Goal: Information Seeking & Learning: Learn about a topic

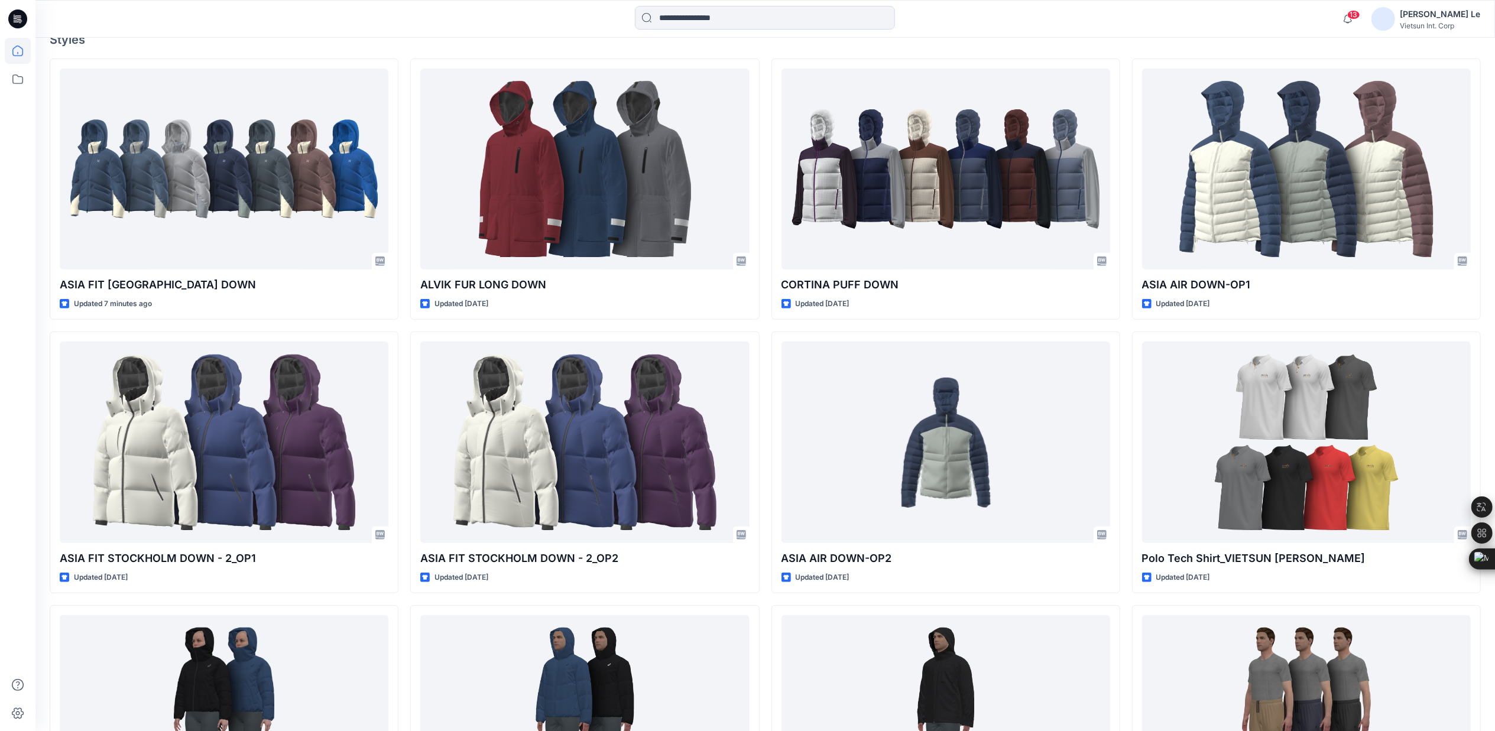
scroll to position [473, 0]
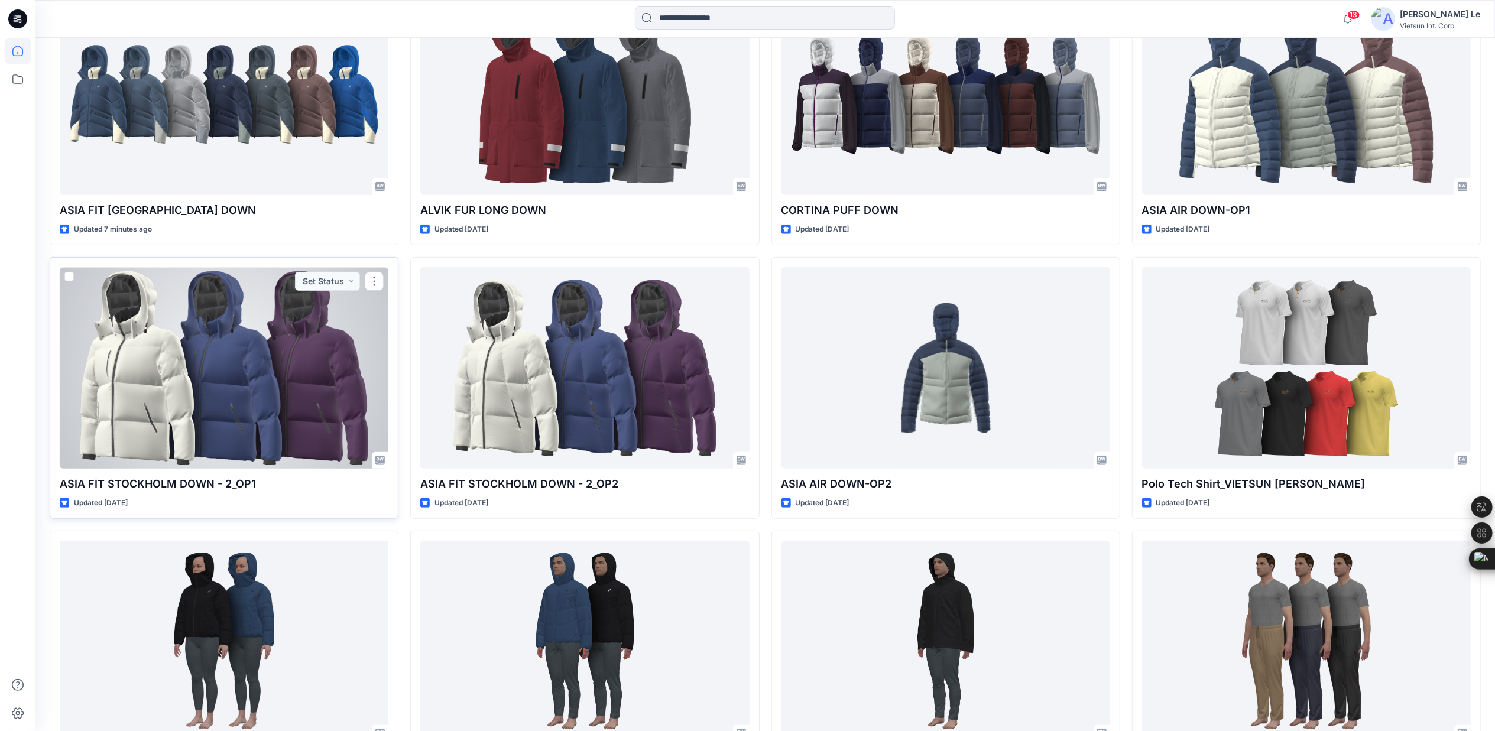
click at [298, 344] on div at bounding box center [224, 367] width 329 height 201
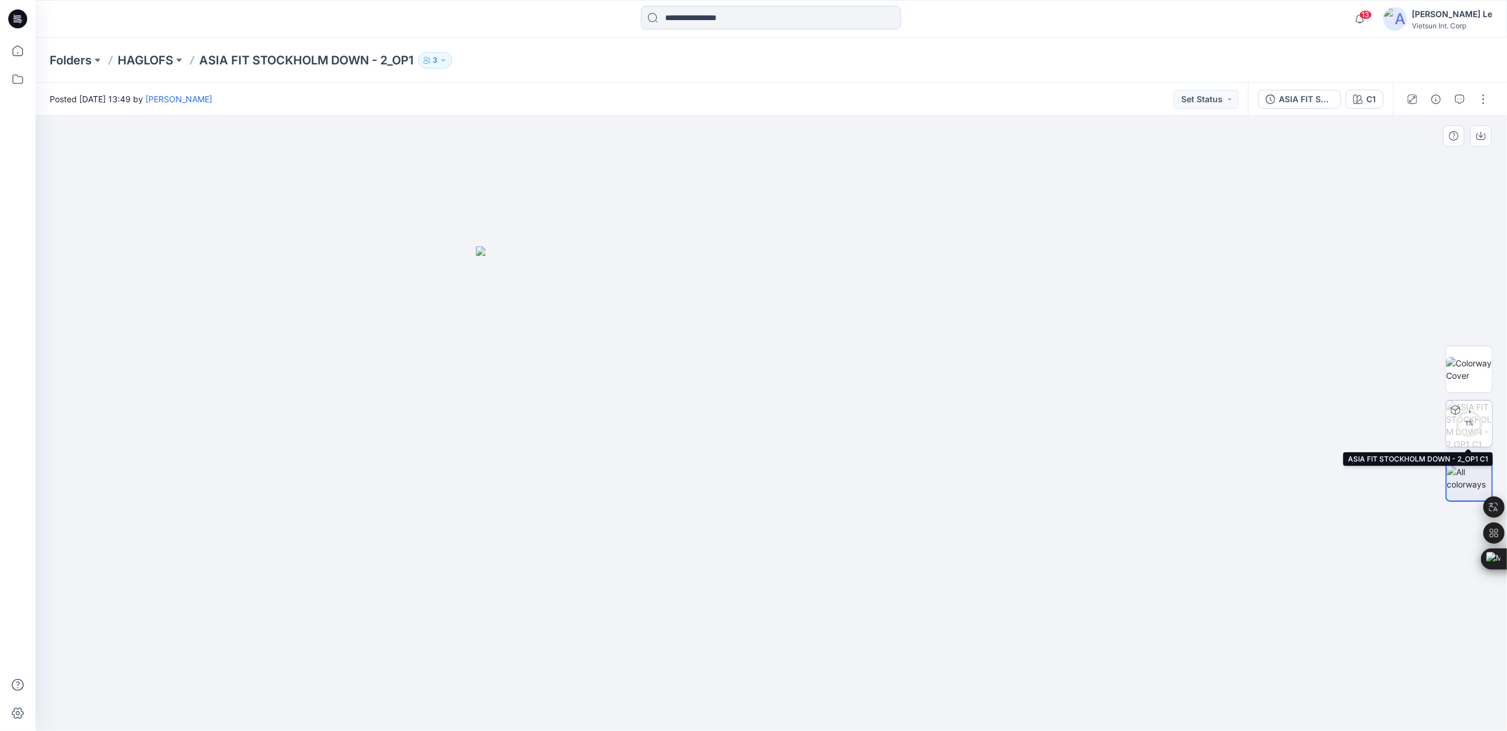
click at [1472, 427] on div "1 %" at bounding box center [1469, 424] width 28 height 10
click at [1467, 417] on circle at bounding box center [1469, 423] width 24 height 24
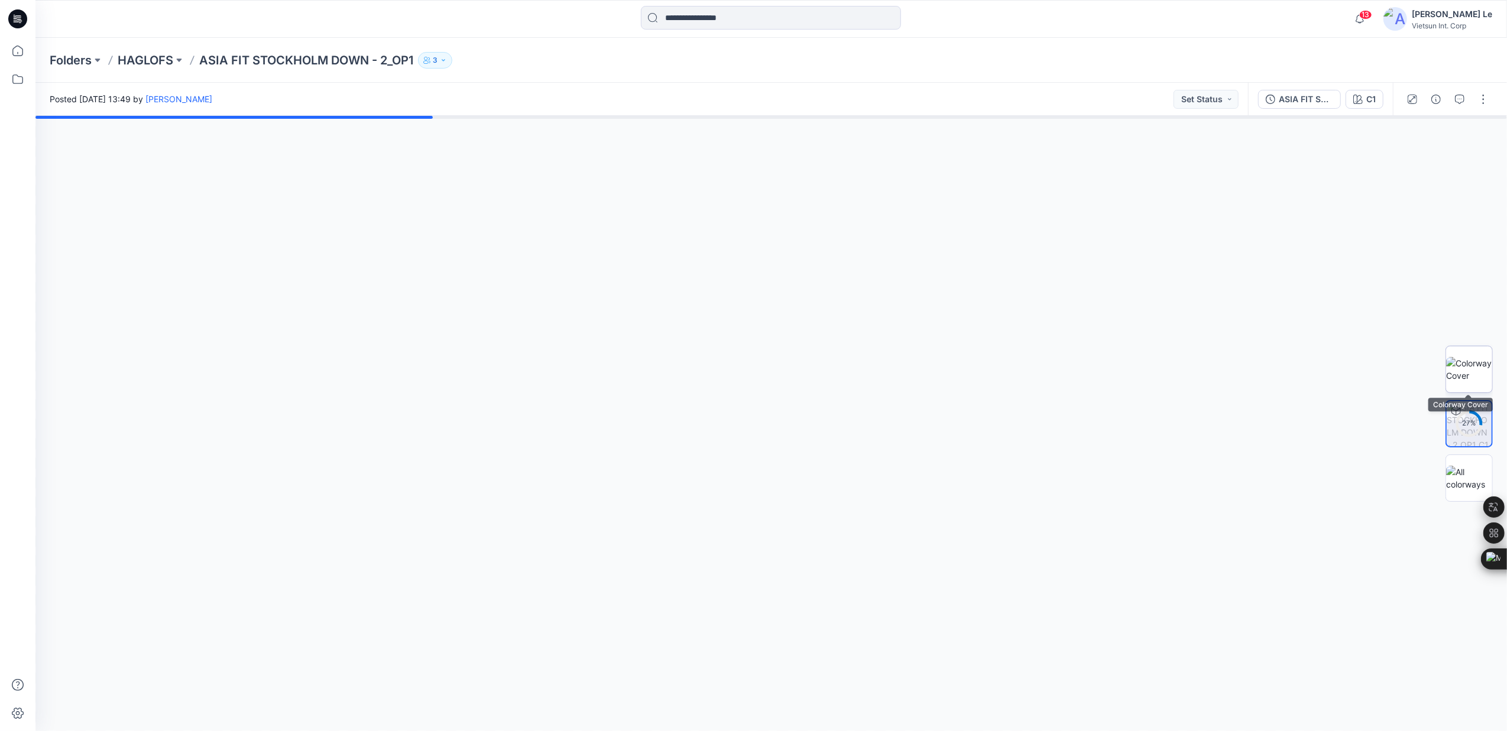
click at [1476, 363] on img at bounding box center [1469, 369] width 46 height 25
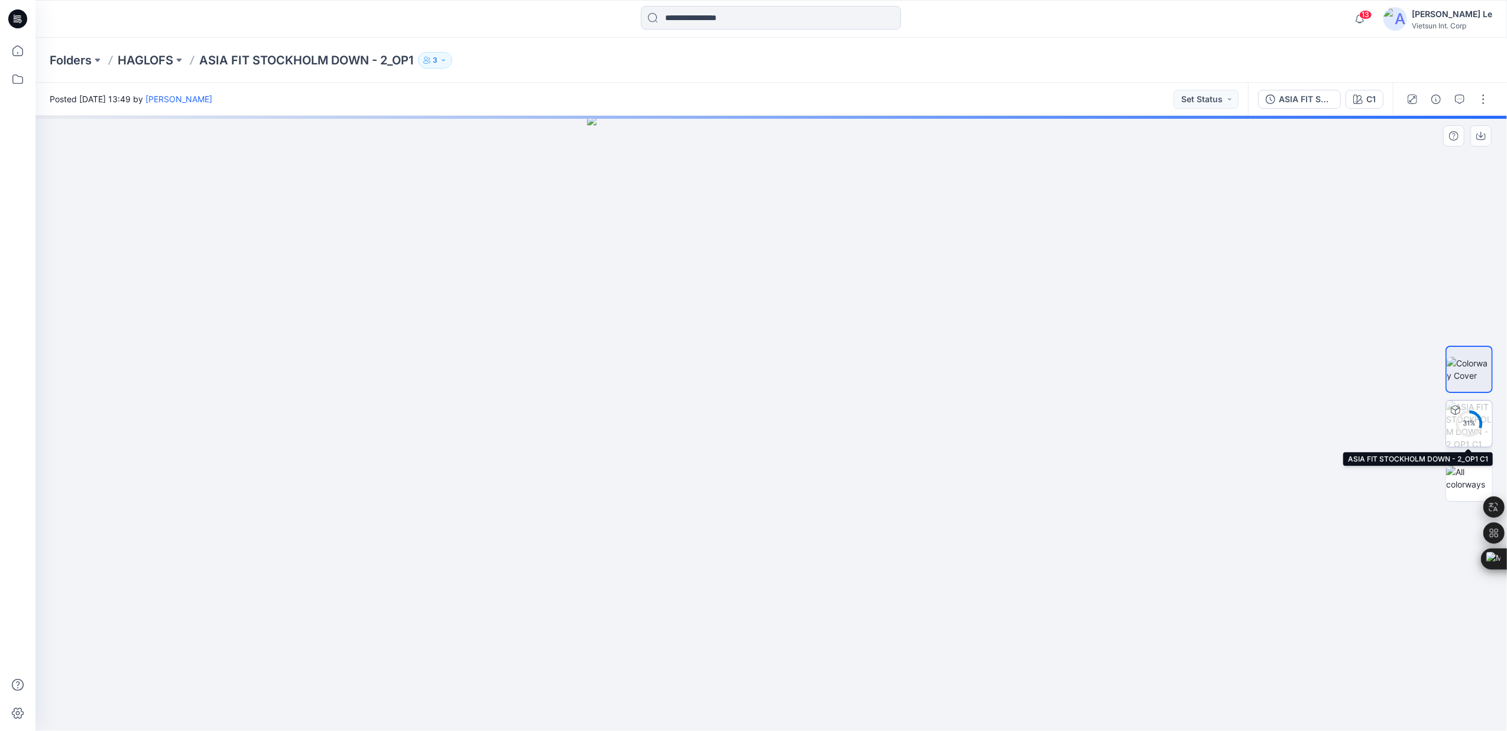
click at [1466, 408] on img at bounding box center [1469, 424] width 46 height 46
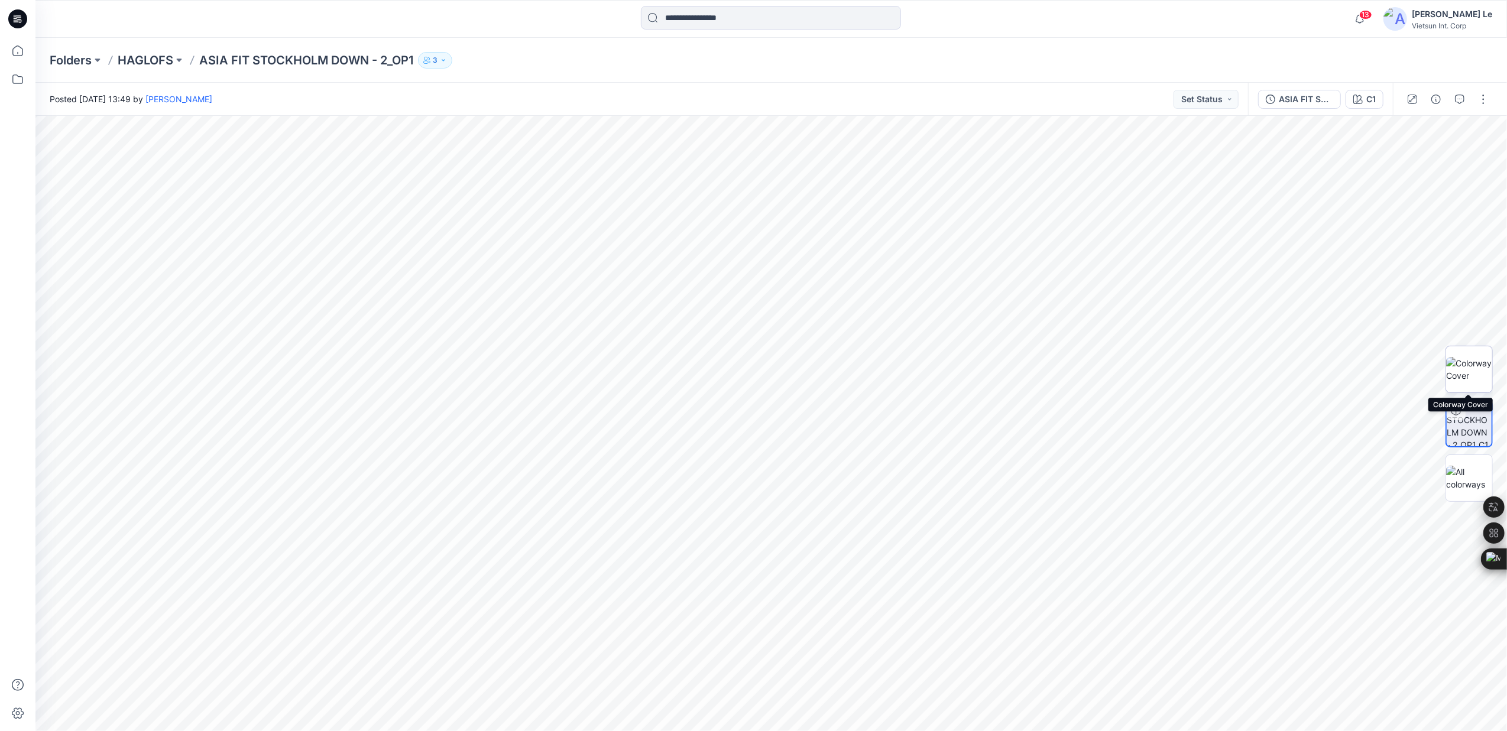
click at [1470, 357] on img at bounding box center [1469, 369] width 46 height 25
click at [1464, 478] on img at bounding box center [1469, 478] width 46 height 25
click at [163, 54] on p "HAGLOFS" at bounding box center [146, 60] width 56 height 17
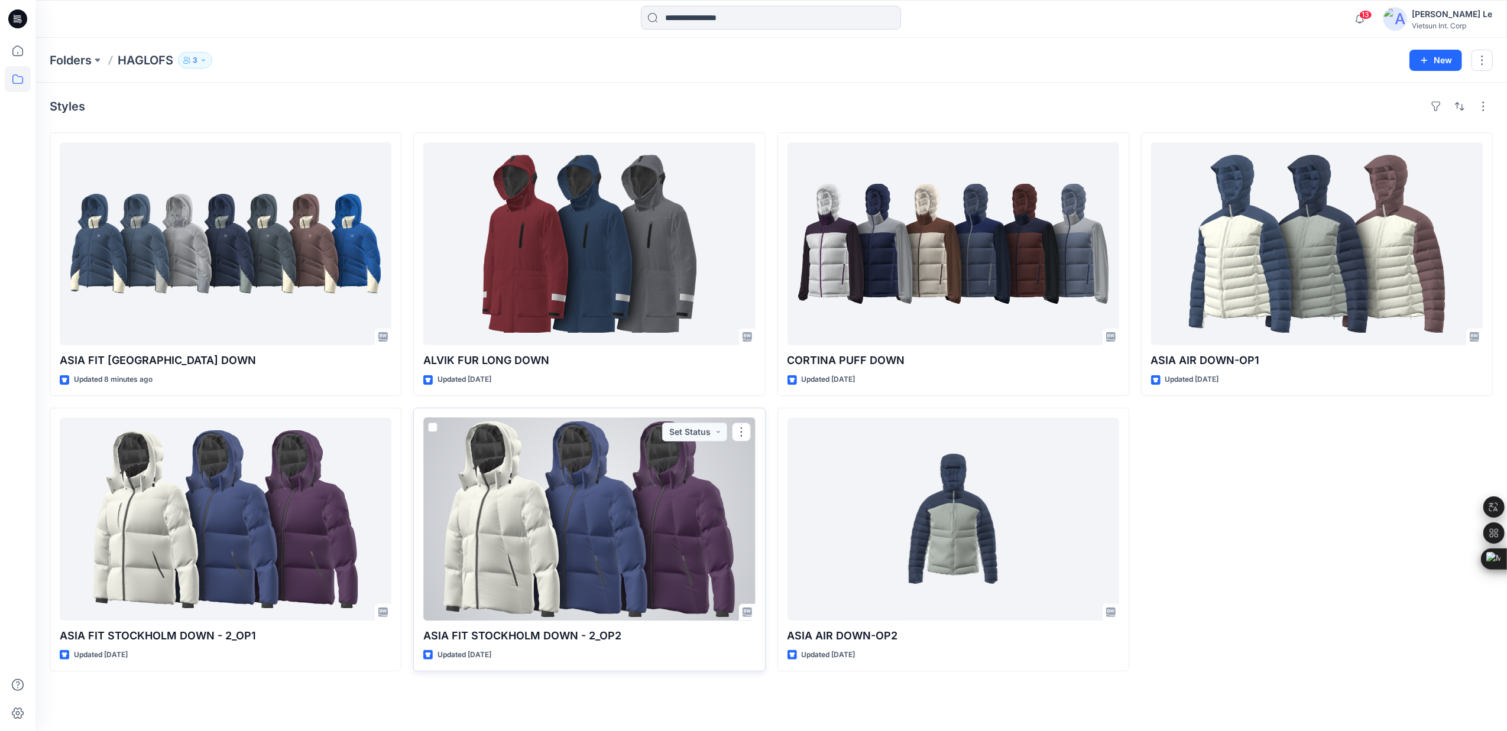
click at [605, 471] on div at bounding box center [589, 519] width 332 height 203
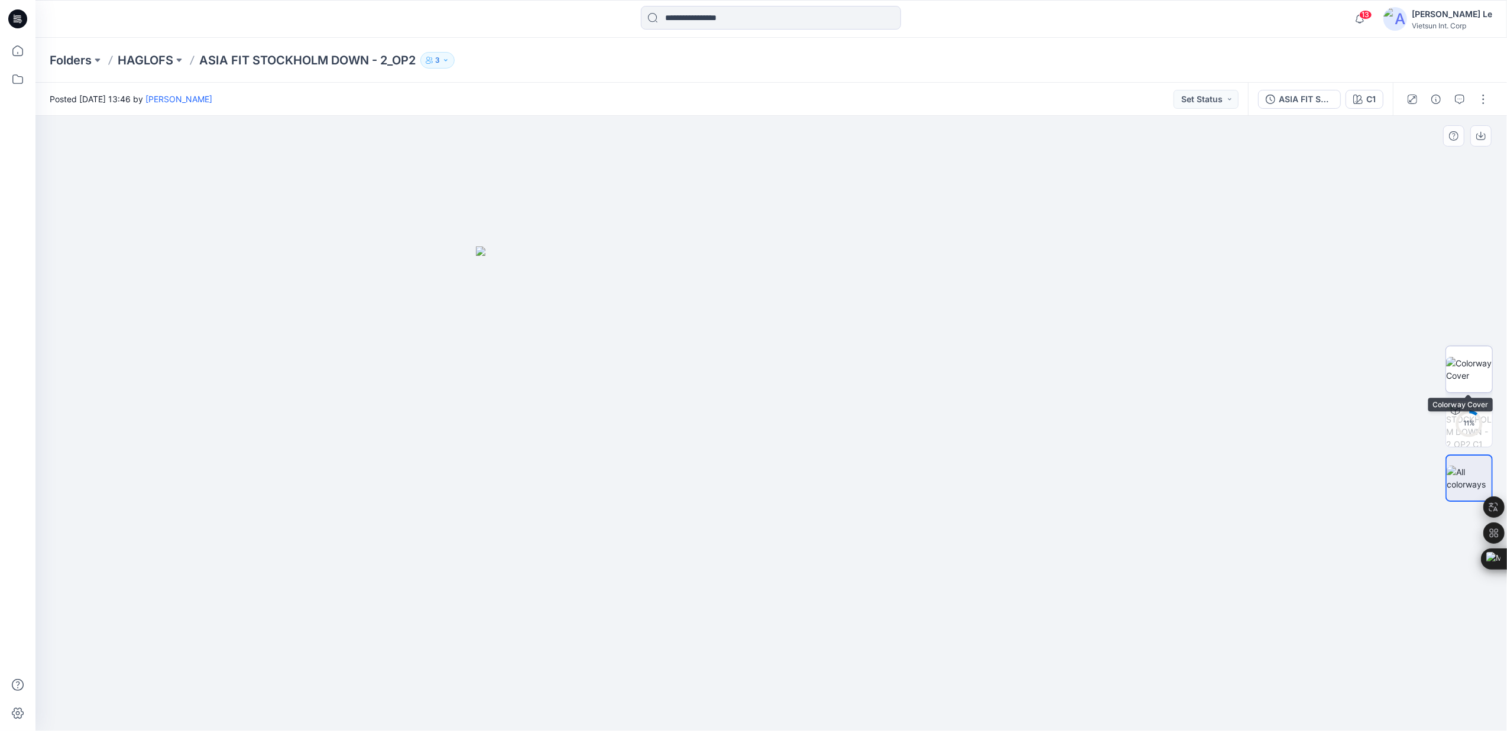
click at [1482, 377] on img at bounding box center [1469, 369] width 46 height 25
click at [1471, 415] on circle at bounding box center [1469, 423] width 24 height 24
click at [150, 52] on p "HAGLOFS" at bounding box center [146, 60] width 56 height 17
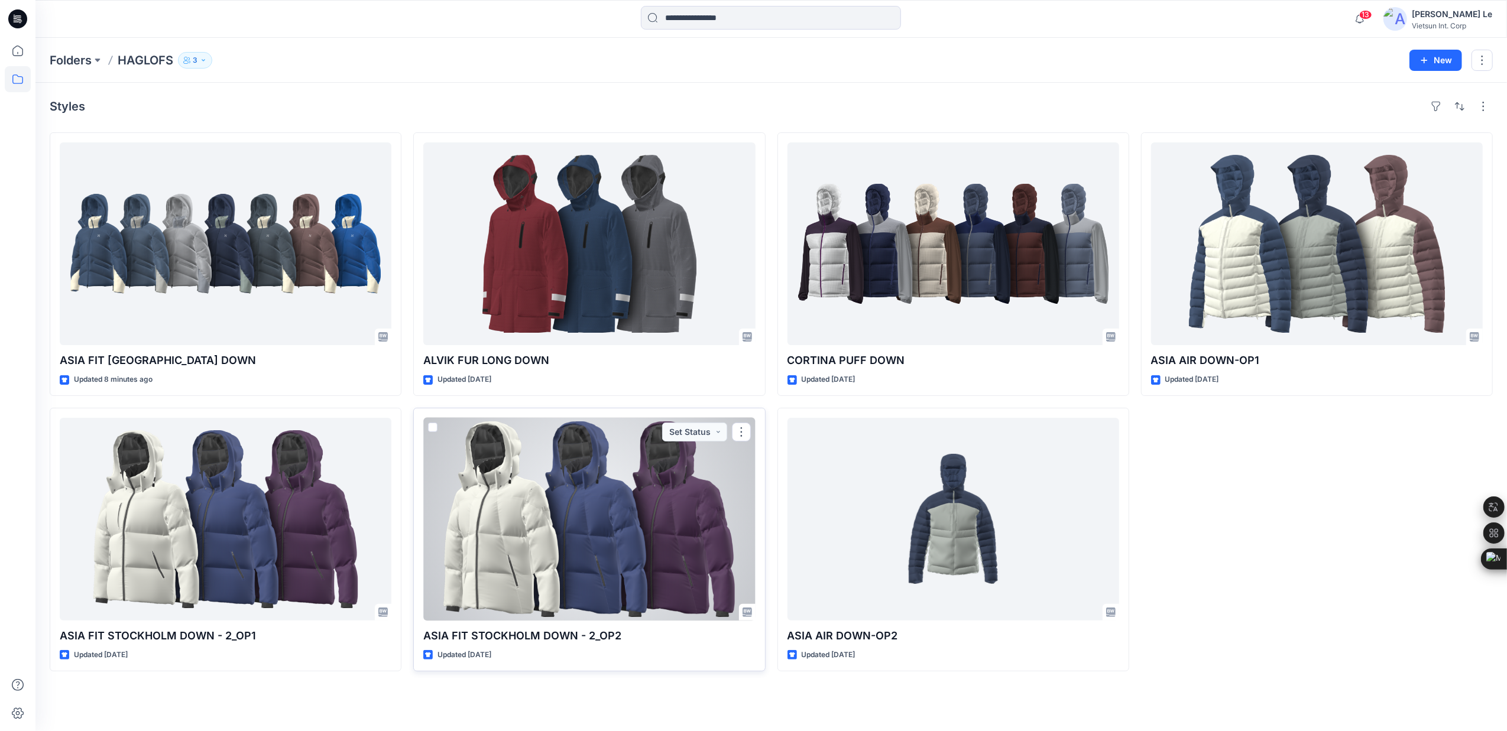
click at [614, 516] on div at bounding box center [589, 519] width 332 height 203
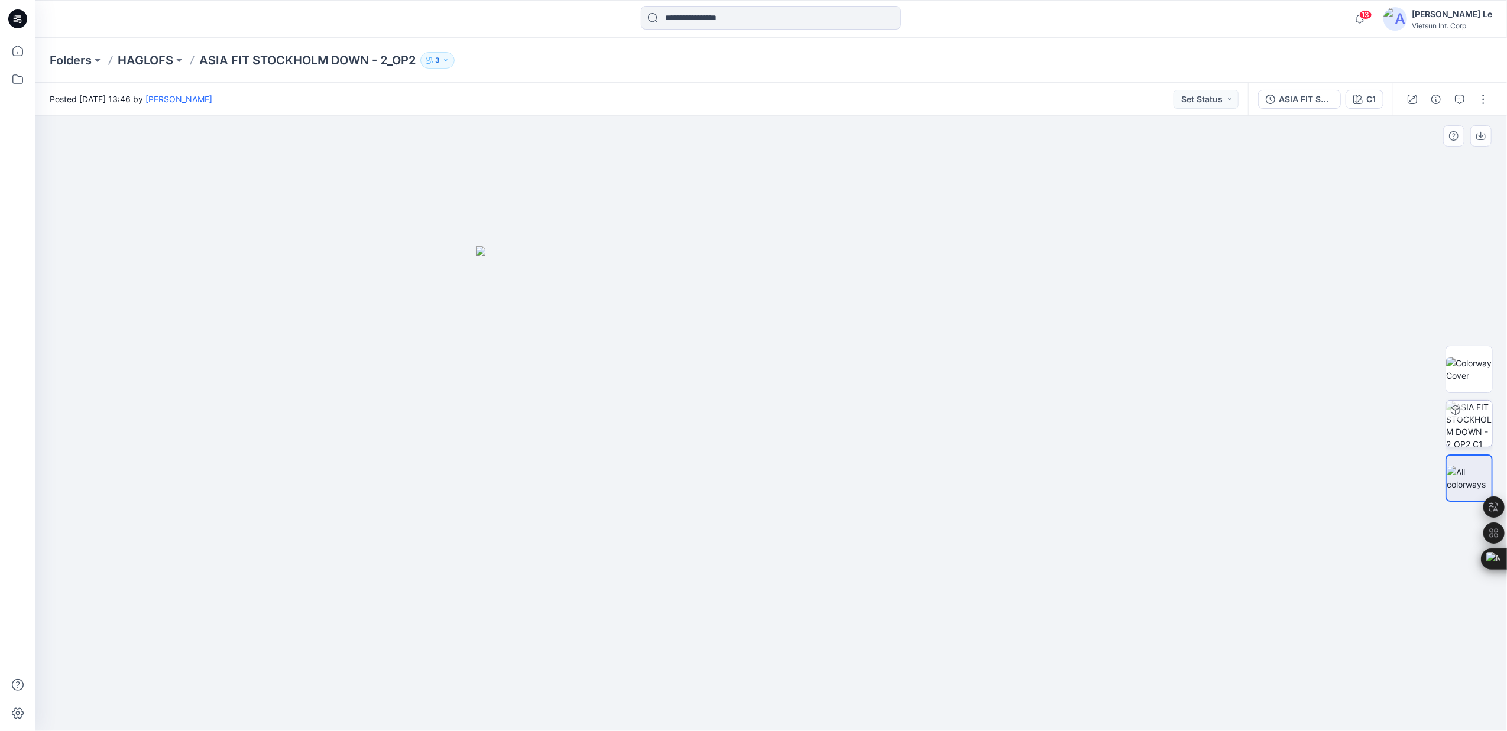
click at [1478, 424] on img at bounding box center [1469, 424] width 46 height 46
click at [1472, 382] on img at bounding box center [1469, 369] width 46 height 25
click at [1466, 424] on img at bounding box center [1469, 424] width 46 height 46
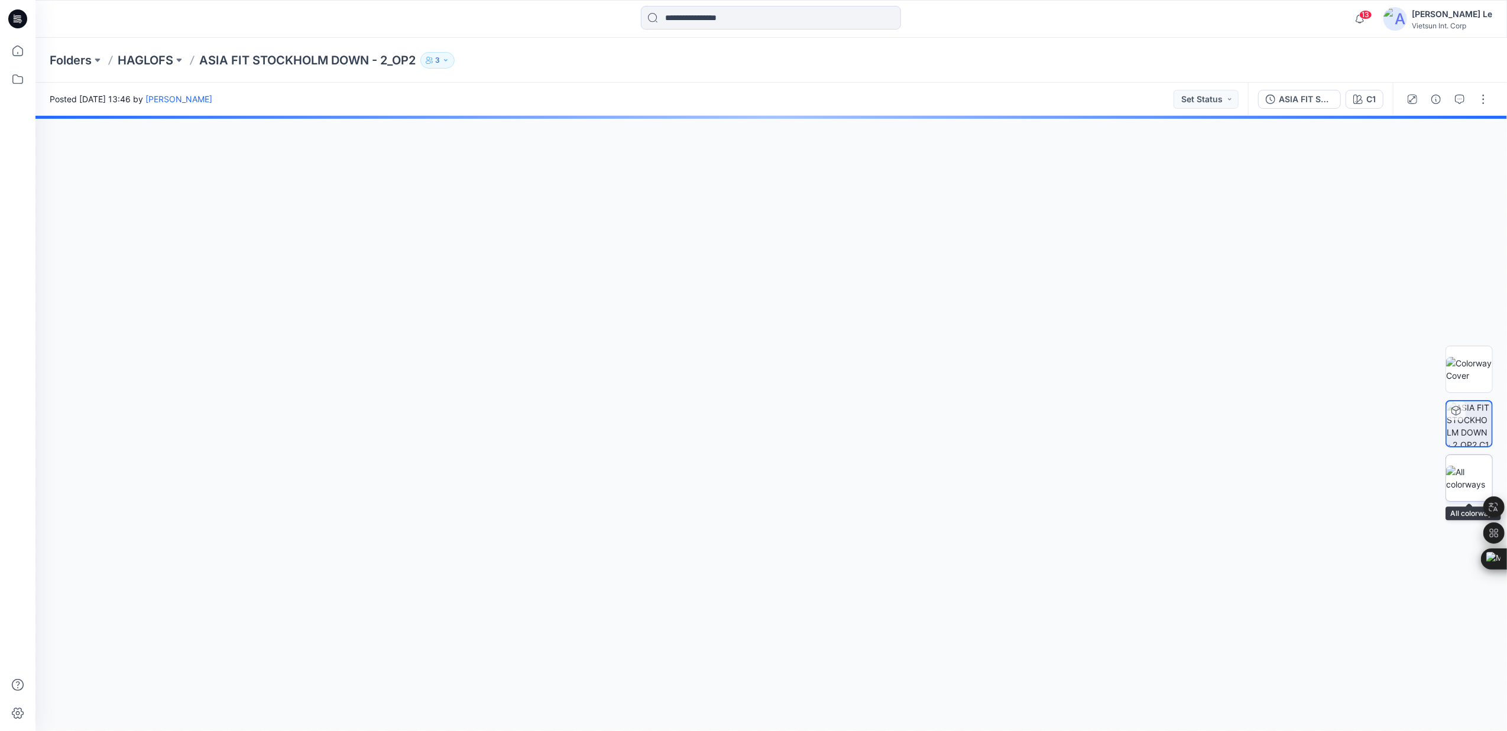
click at [1464, 466] on img at bounding box center [1469, 478] width 46 height 25
click at [1467, 419] on img at bounding box center [1469, 423] width 45 height 45
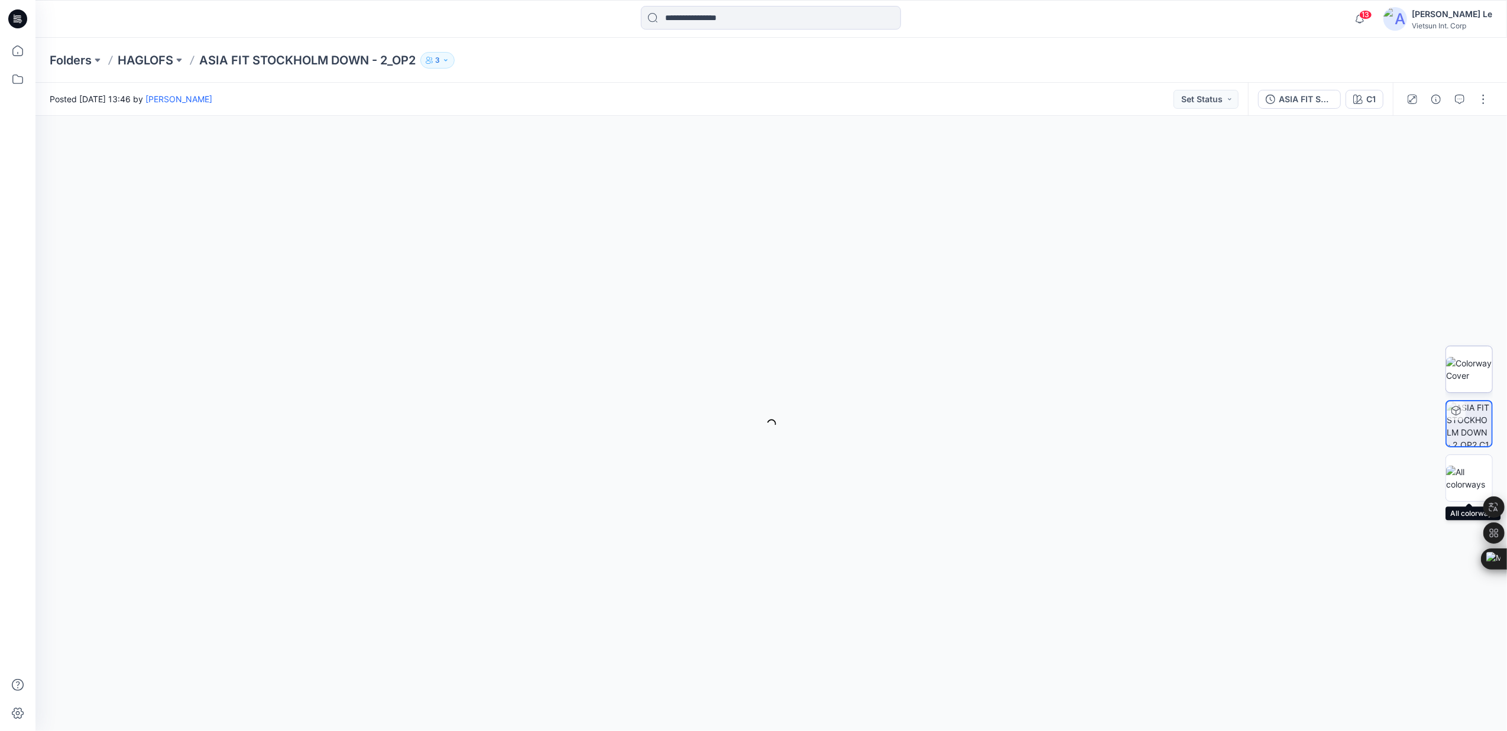
click at [1467, 367] on img at bounding box center [1469, 369] width 46 height 25
click at [271, 58] on p "ASIA FIT STOCKHOLM DOWN - 2​_OP2" at bounding box center [307, 60] width 216 height 17
click at [144, 57] on p "HAGLOFS" at bounding box center [146, 60] width 56 height 17
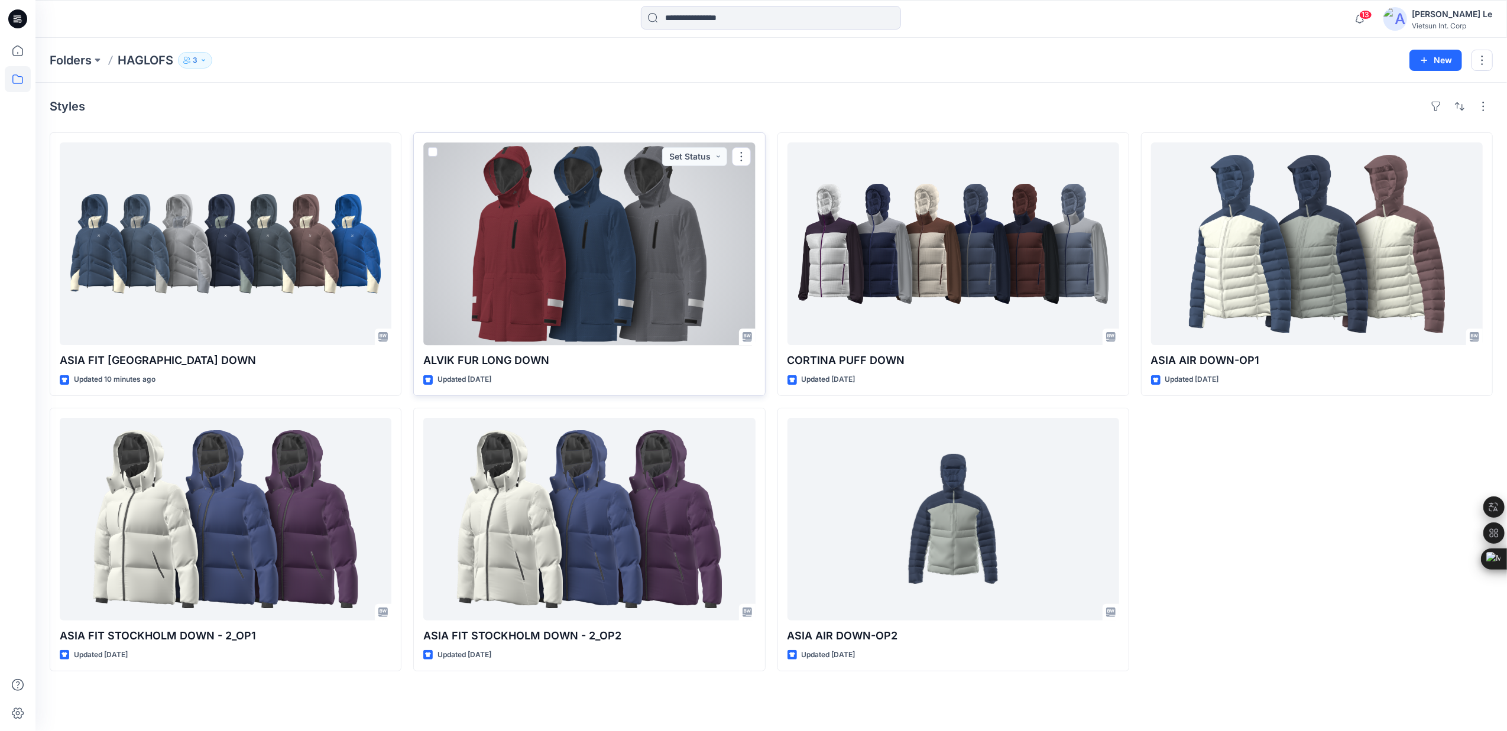
click at [570, 252] on div at bounding box center [589, 243] width 332 height 203
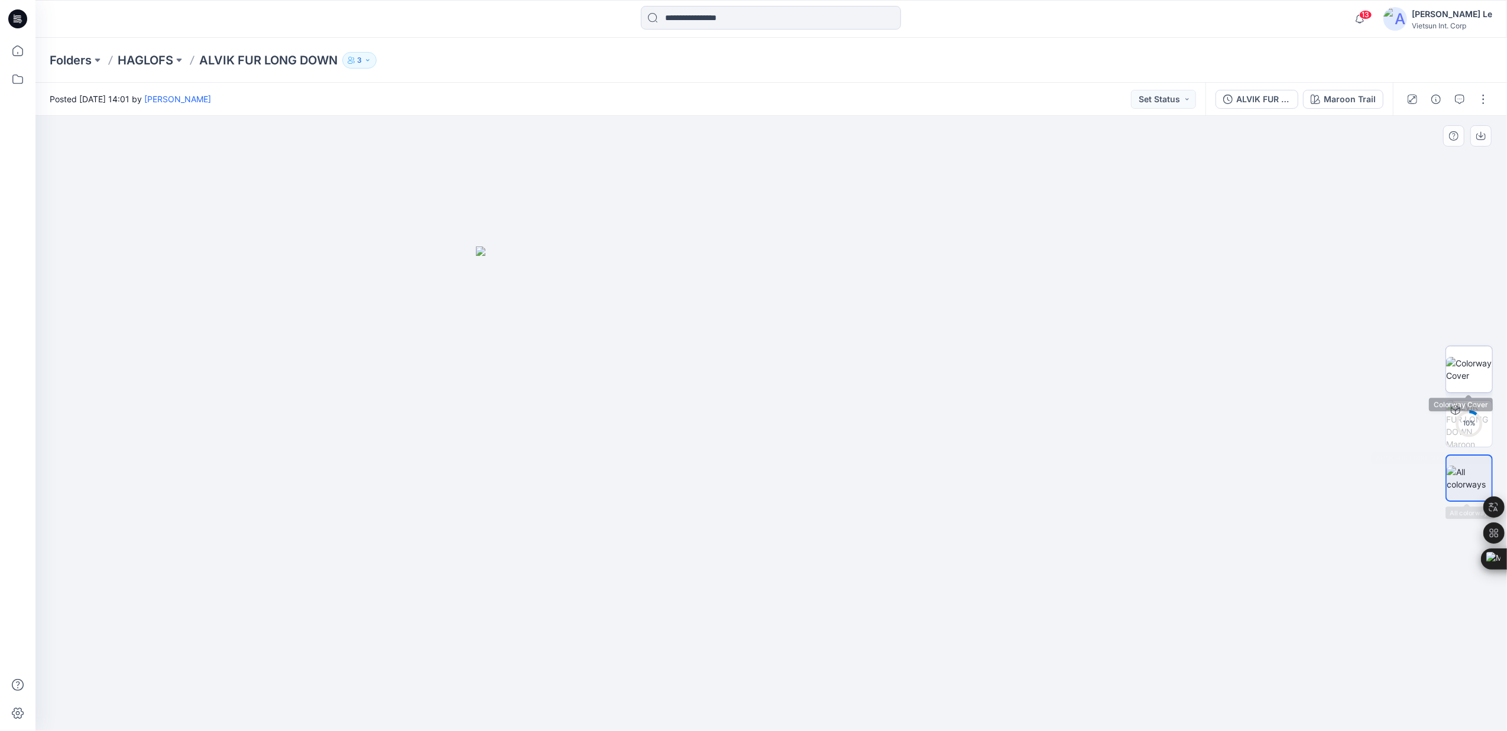
click at [1464, 358] on img at bounding box center [1469, 369] width 46 height 25
click at [1476, 419] on img at bounding box center [1469, 424] width 46 height 46
click at [134, 59] on p "HAGLOFS" at bounding box center [146, 60] width 56 height 17
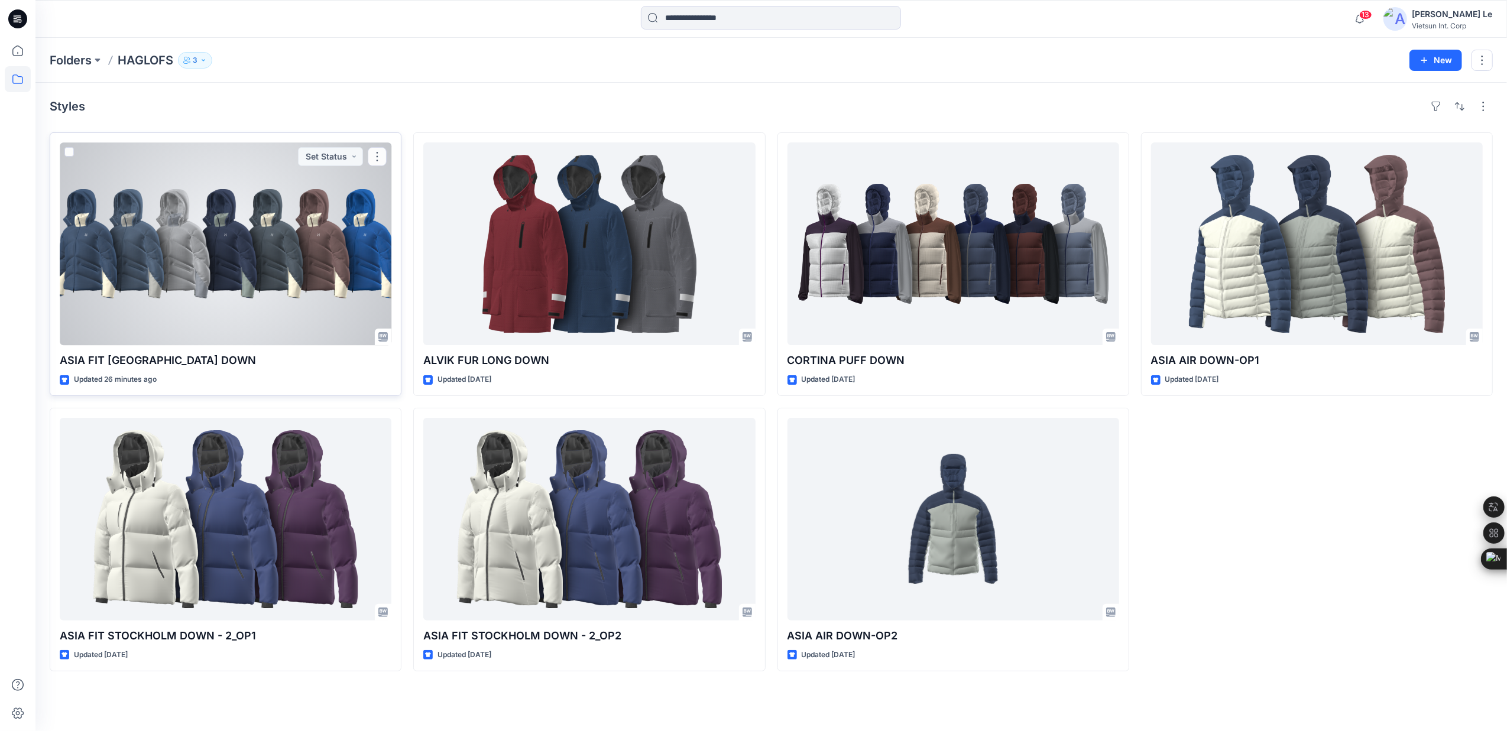
click at [225, 247] on div at bounding box center [226, 243] width 332 height 203
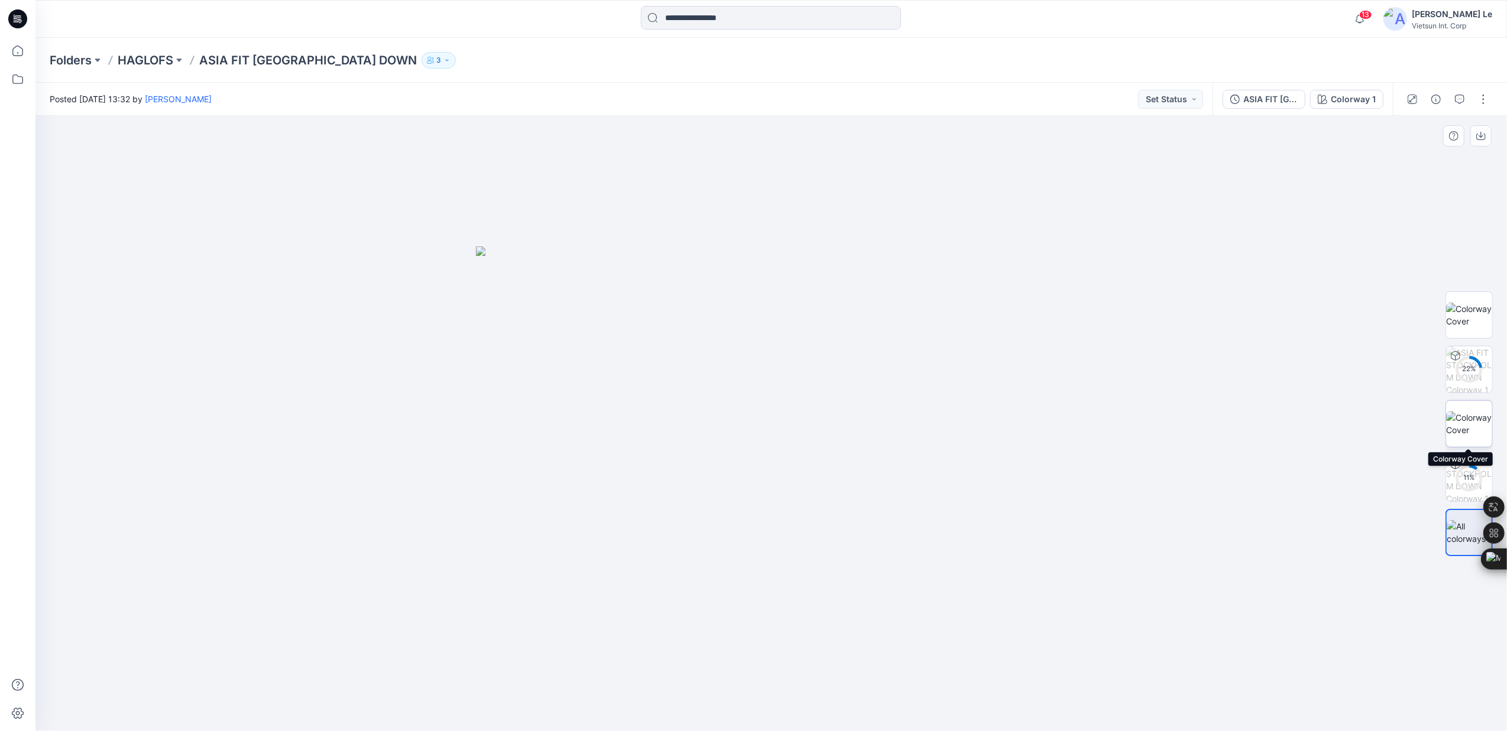
click at [1470, 421] on img at bounding box center [1469, 423] width 46 height 25
click at [1464, 313] on img at bounding box center [1469, 315] width 46 height 25
click at [1471, 419] on img at bounding box center [1469, 423] width 46 height 25
